Goal: Task Accomplishment & Management: Complete application form

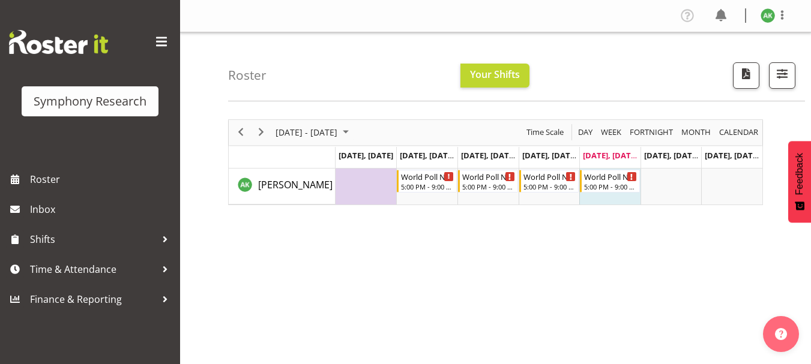
click at [434, 288] on div "[DATE] - [DATE] [DATE] Day Week Fortnight Month calendar Month Agenda Time Scal…" at bounding box center [519, 350] width 583 height 480
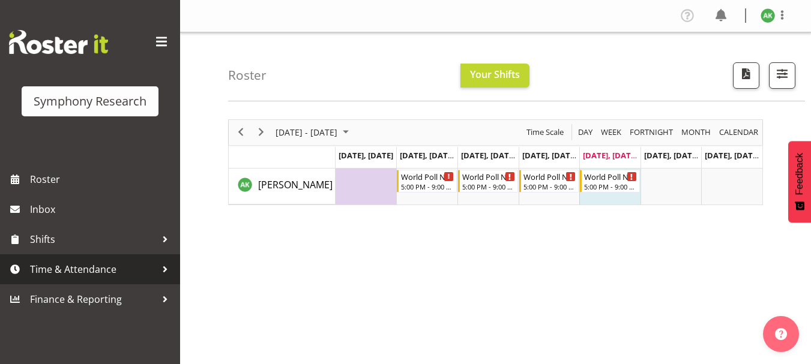
click at [94, 270] on span "Time & Attendance" at bounding box center [93, 270] width 126 height 18
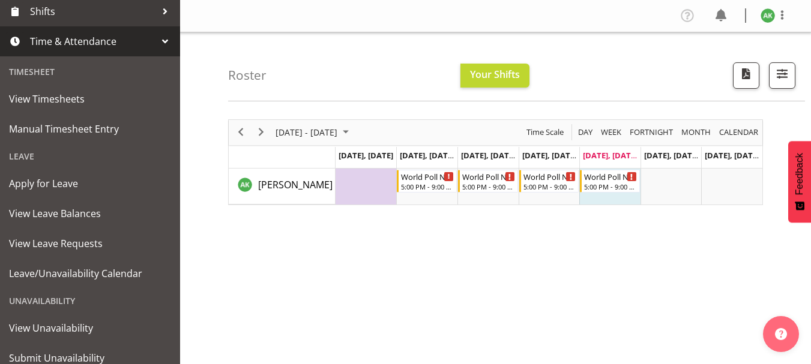
scroll to position [236, 0]
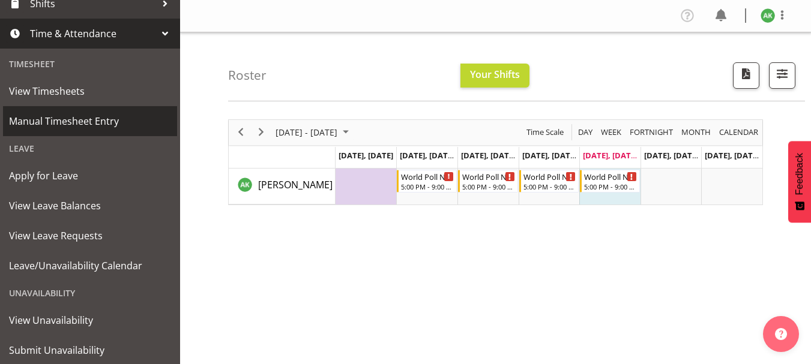
click at [82, 122] on span "Manual Timesheet Entry" at bounding box center [90, 121] width 162 height 18
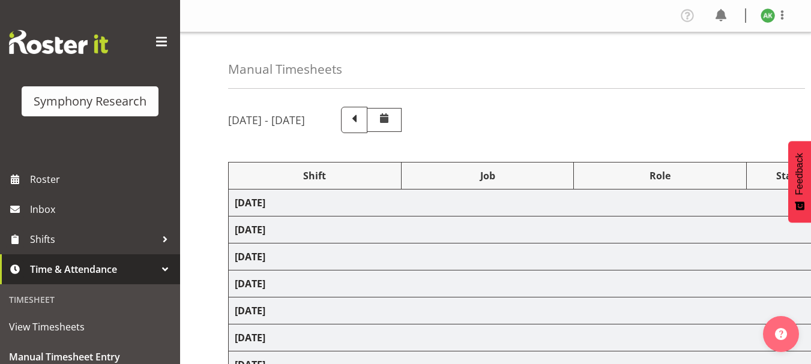
select select "48116"
select select "10527"
select select "47"
select select "48116"
select select "10527"
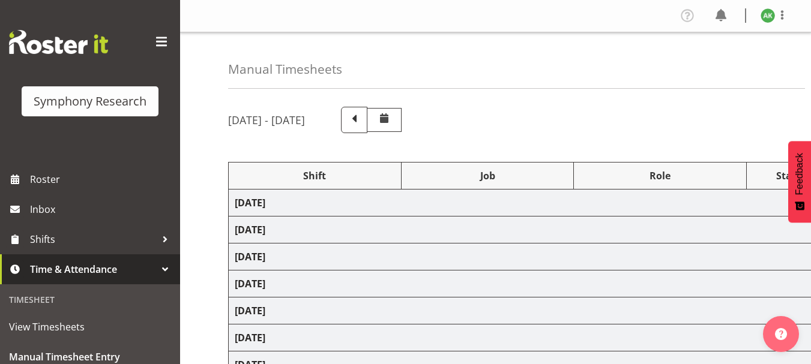
select select "47"
select select "48116"
select select "10527"
select select "47"
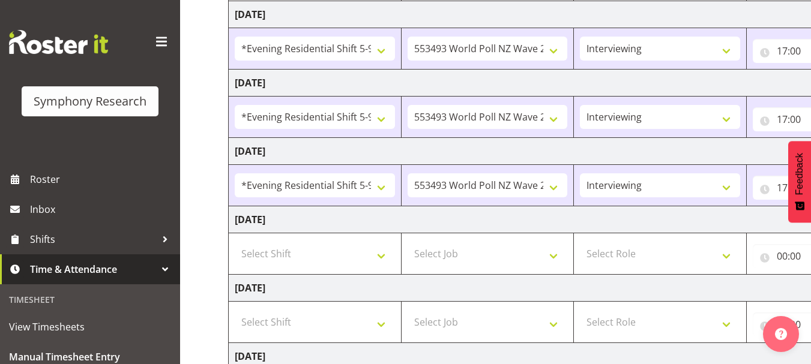
scroll to position [279, 0]
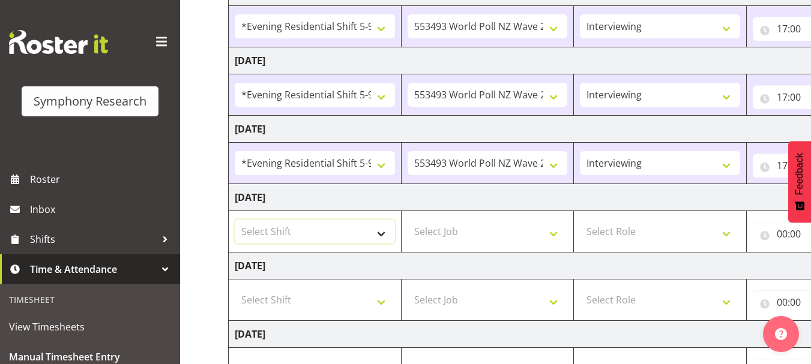
click at [377, 240] on select "Select Shift !!Weekend Residential (Roster IT Shift Label) *Business 9/10am ~ 4…" at bounding box center [315, 232] width 160 height 24
select select "48116"
click at [235, 220] on select "Select Shift !!Weekend Residential (Roster IT Shift Label) *Business 9/10am ~ 4…" at bounding box center [315, 232] width 160 height 24
click at [551, 229] on select "Select Job 550060 IF Admin 553492 World Poll Aus Wave 2 Main 2025 553493 World …" at bounding box center [488, 232] width 160 height 24
select select "10527"
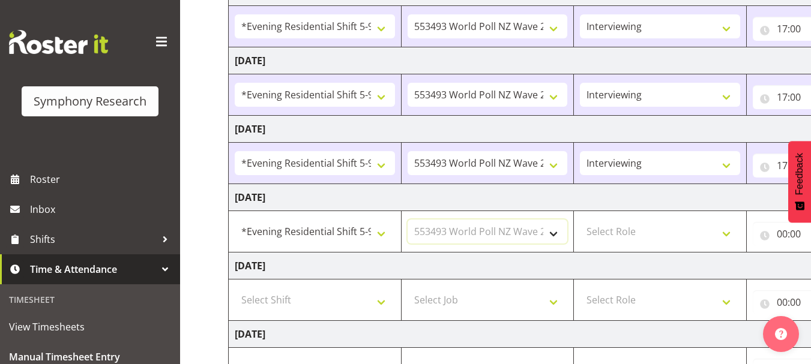
click at [408, 220] on select "Select Job 550060 IF Admin 553492 World Poll Aus Wave 2 Main 2025 553493 World …" at bounding box center [488, 232] width 160 height 24
click at [727, 234] on select "Select Role Briefing Interviewing" at bounding box center [660, 232] width 160 height 24
select select "47"
click at [580, 220] on select "Select Role Briefing Interviewing" at bounding box center [660, 232] width 160 height 24
click at [784, 234] on input "00:00" at bounding box center [801, 234] width 97 height 24
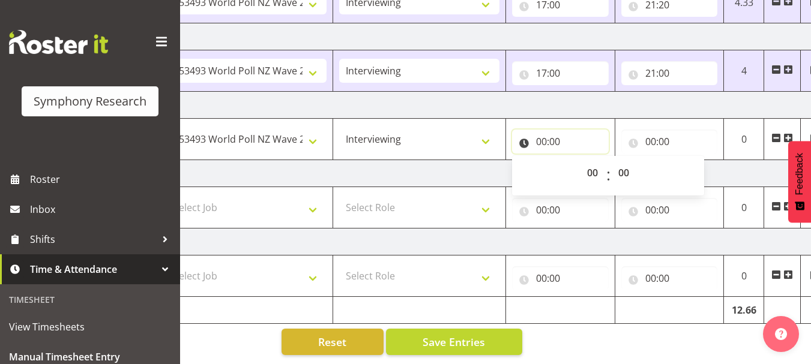
scroll to position [0, 258]
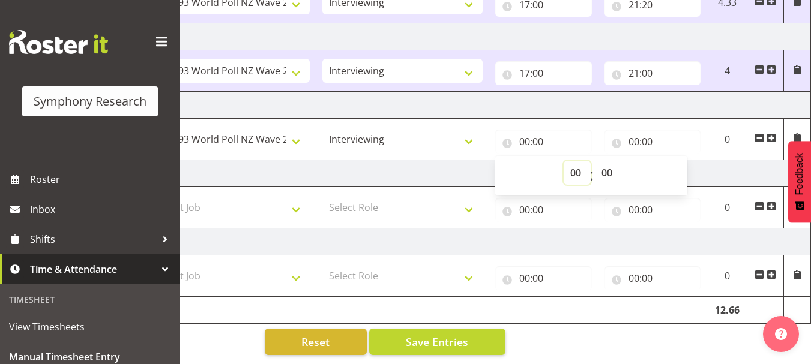
click at [573, 167] on select "00 01 02 03 04 05 06 07 08 09 10 11 12 13 14 15 16 17 18 19 20 21 22 23" at bounding box center [577, 173] width 27 height 24
select select "17"
click at [564, 161] on select "00 01 02 03 04 05 06 07 08 09 10 11 12 13 14 15 16 17 18 19 20 21 22 23" at bounding box center [577, 173] width 27 height 24
type input "17:00"
click at [728, 168] on td "Saturday 27th September 2025" at bounding box center [391, 173] width 840 height 27
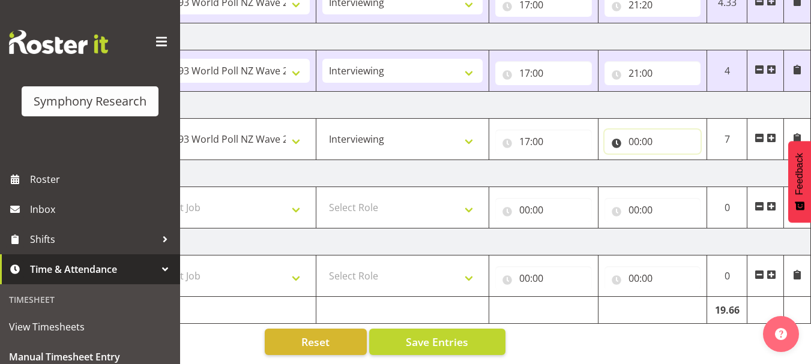
click at [634, 132] on input "00:00" at bounding box center [653, 142] width 97 height 24
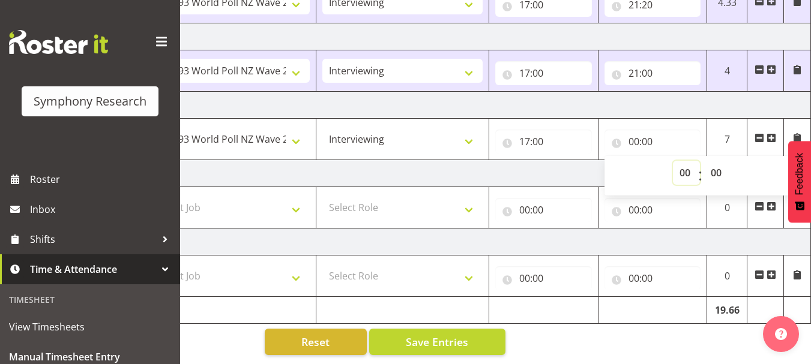
click at [685, 164] on select "00 01 02 03 04 05 06 07 08 09 10 11 12 13 14 15 16 17 18 19 20 21 22 23" at bounding box center [686, 173] width 27 height 24
select select "21"
click at [673, 161] on select "00 01 02 03 04 05 06 07 08 09 10 11 12 13 14 15 16 17 18 19 20 21 22 23" at bounding box center [686, 173] width 27 height 24
type input "21:00"
click at [531, 170] on td "Saturday 27th September 2025" at bounding box center [391, 173] width 840 height 27
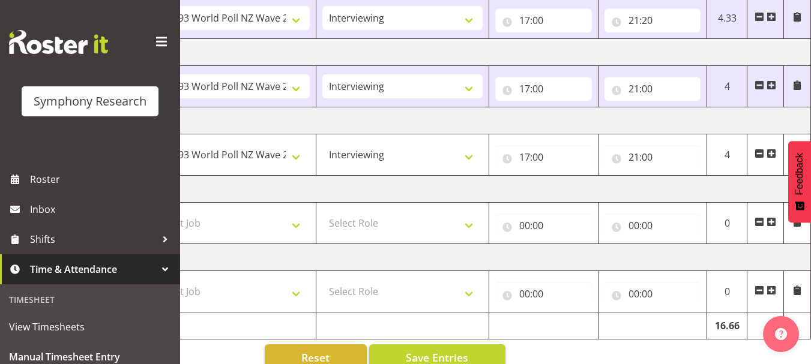
scroll to position [381, 0]
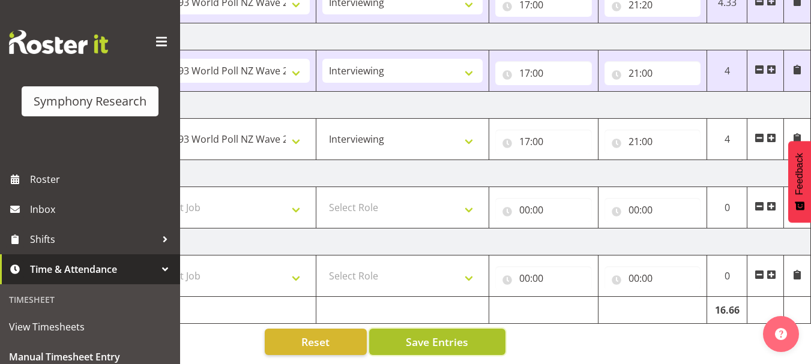
click at [456, 337] on span "Save Entries" at bounding box center [437, 342] width 62 height 16
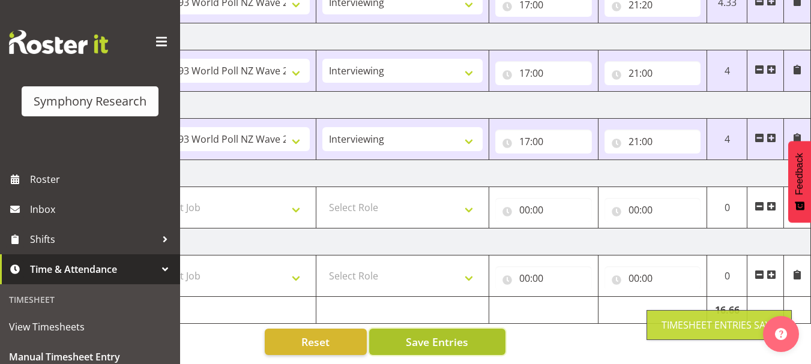
click at [456, 337] on span "Save Entries" at bounding box center [437, 342] width 62 height 16
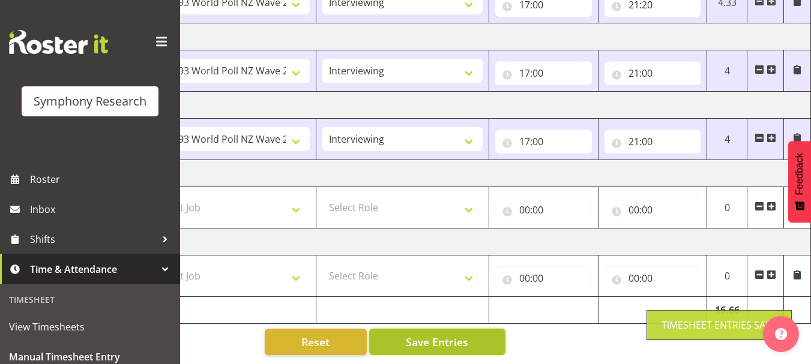
click at [456, 337] on span "Save Entries" at bounding box center [437, 342] width 62 height 16
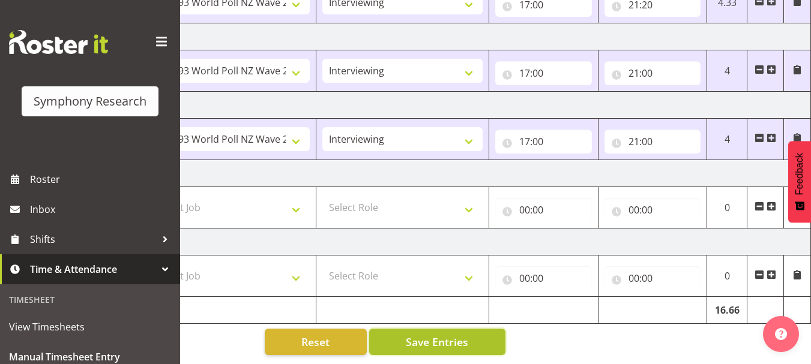
click at [434, 334] on span "Save Entries" at bounding box center [437, 342] width 62 height 16
click at [442, 334] on span "Save Entries" at bounding box center [437, 342] width 62 height 16
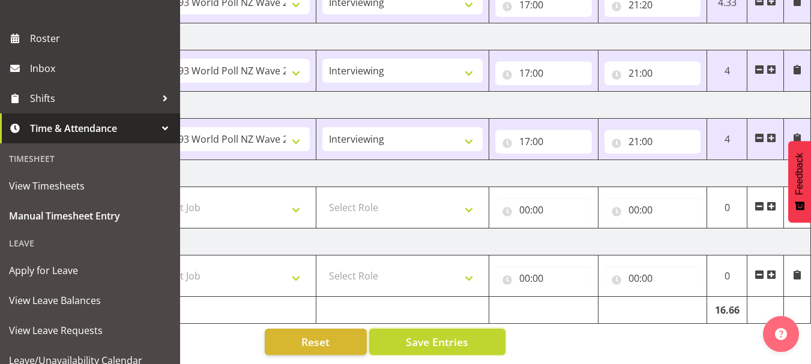
scroll to position [114, 0]
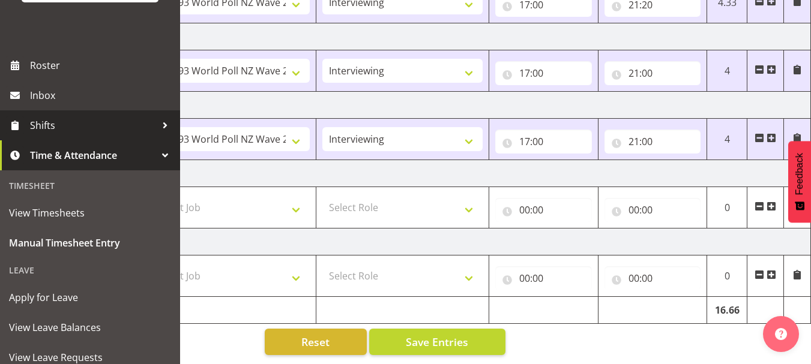
click at [46, 127] on span "Shifts" at bounding box center [93, 125] width 126 height 18
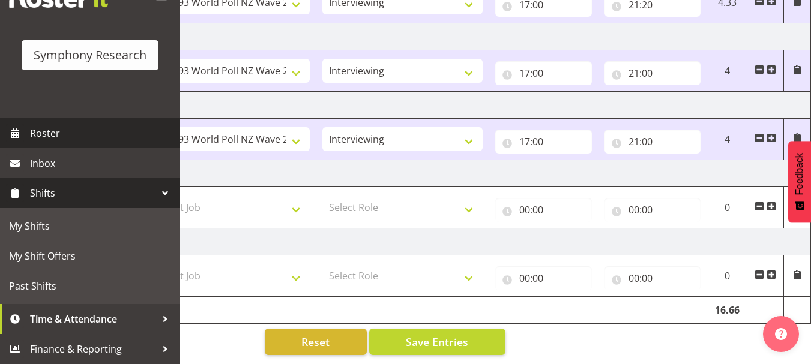
scroll to position [46, 0]
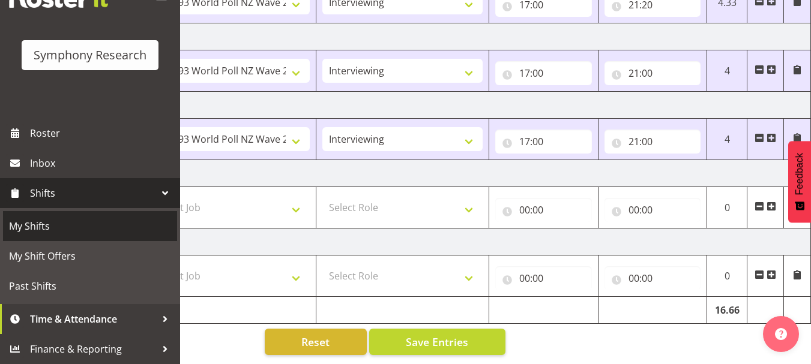
click at [36, 226] on span "My Shifts" at bounding box center [90, 226] width 162 height 18
